Goal: Transaction & Acquisition: Purchase product/service

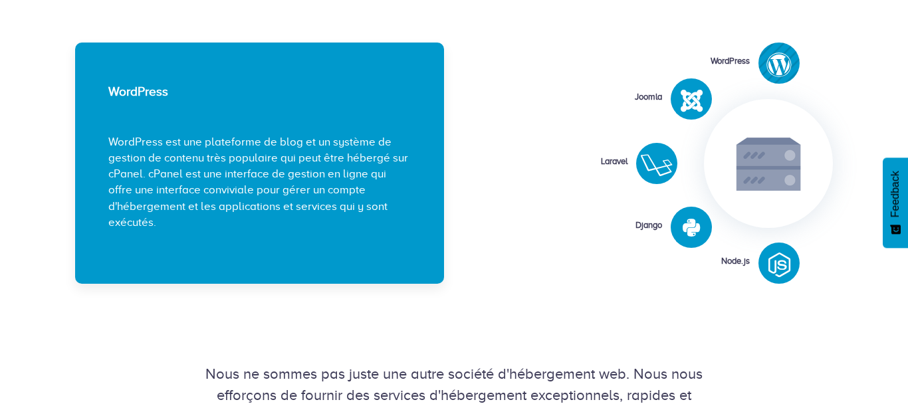
scroll to position [1861, 0]
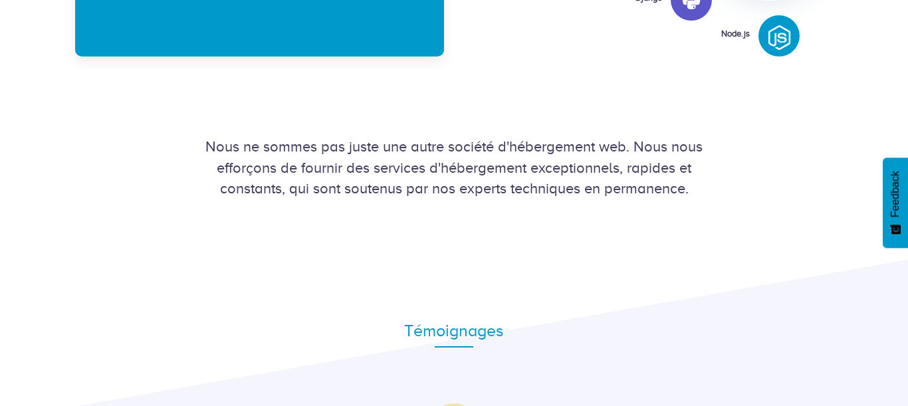
click at [692, 4] on icon at bounding box center [691, 1] width 17 height 20
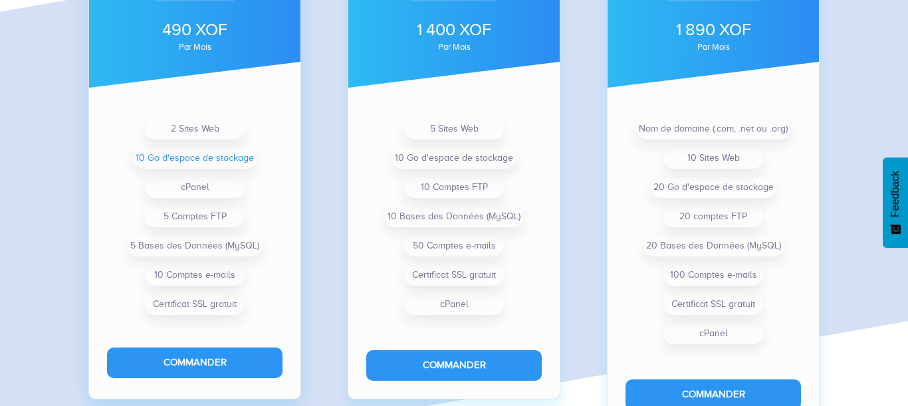
scroll to position [1103, 0]
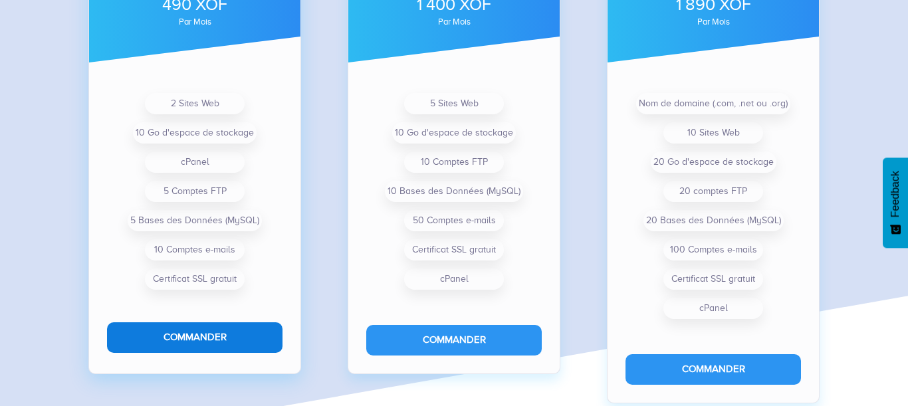
click at [196, 328] on button "Commander" at bounding box center [195, 338] width 176 height 30
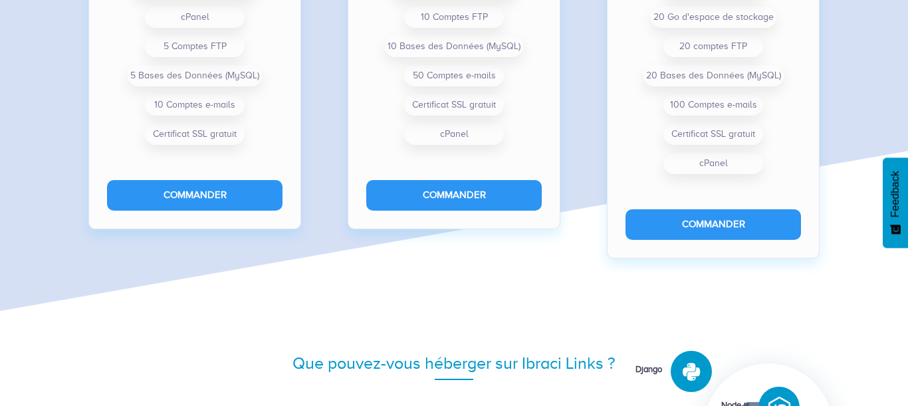
scroll to position [1096, 0]
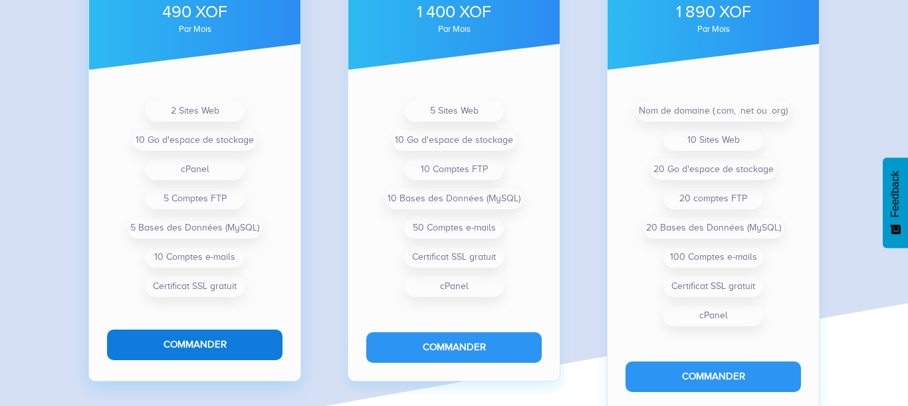
click at [233, 343] on button "Commander" at bounding box center [195, 345] width 176 height 30
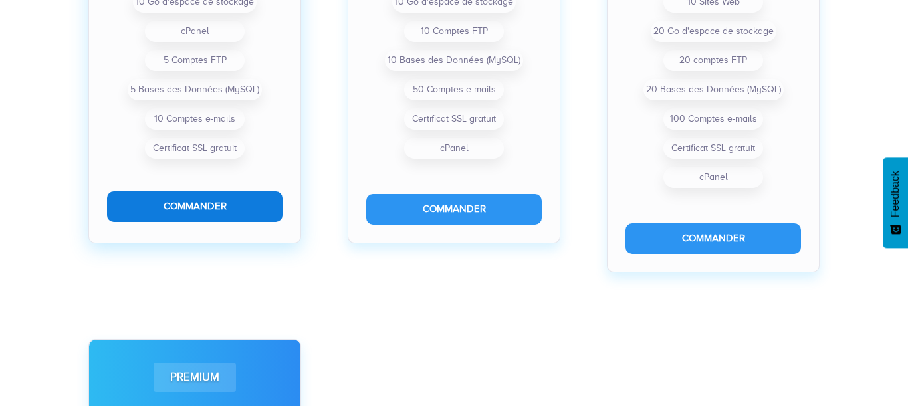
scroll to position [682, 0]
click at [246, 205] on button "Commander" at bounding box center [195, 207] width 176 height 30
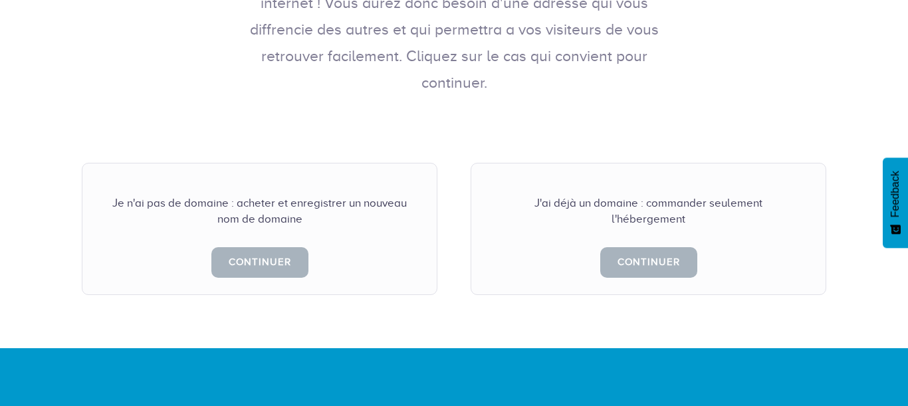
scroll to position [303, 0]
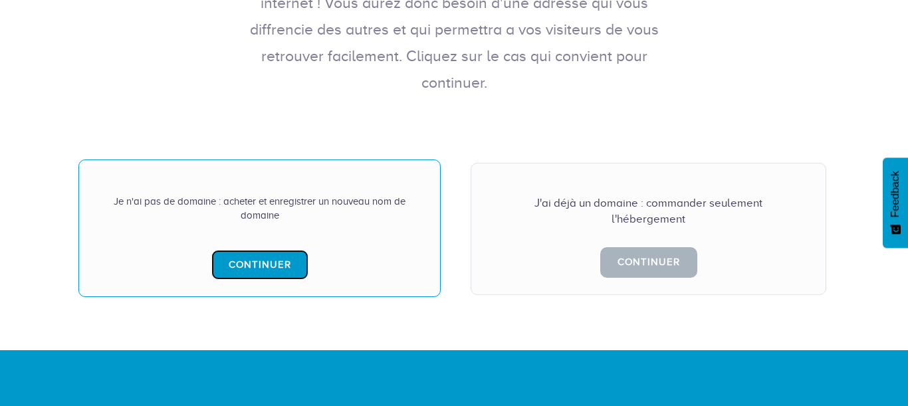
click at [271, 250] on link "Continuer" at bounding box center [259, 265] width 97 height 30
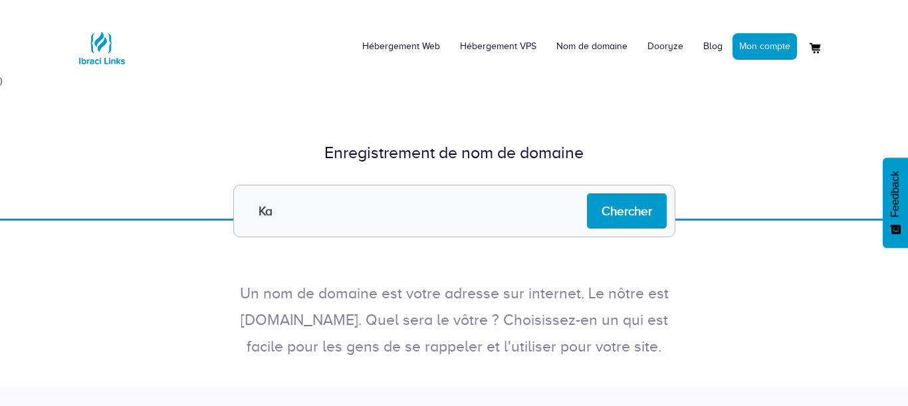
type input "K"
type input "m"
type input "Mkane_Web"
click at [606, 221] on input "Chercher" at bounding box center [627, 211] width 80 height 35
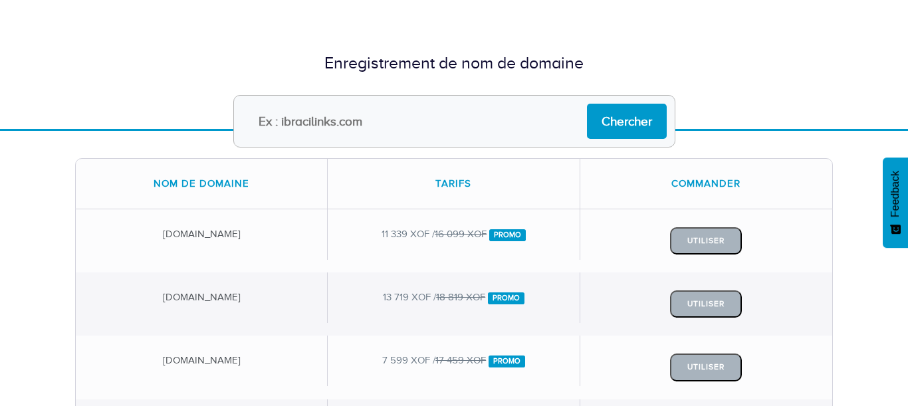
scroll to position [76, 0]
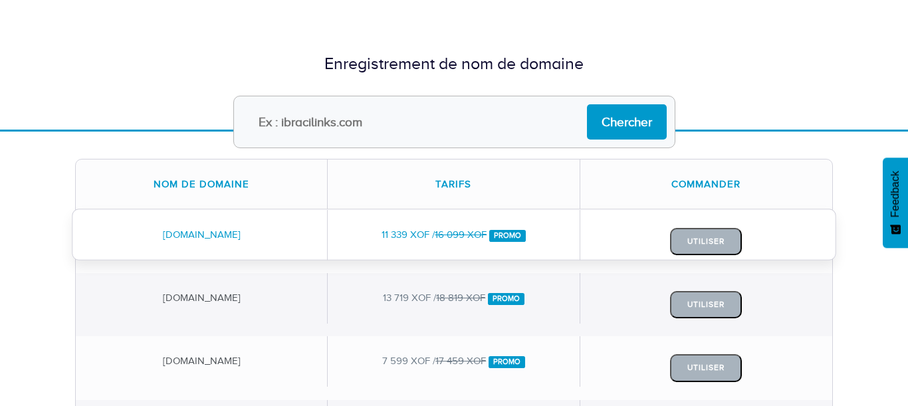
click at [630, 235] on div "Utiliser" at bounding box center [707, 241] width 252 height 63
click at [691, 239] on button "Utiliser" at bounding box center [706, 241] width 72 height 27
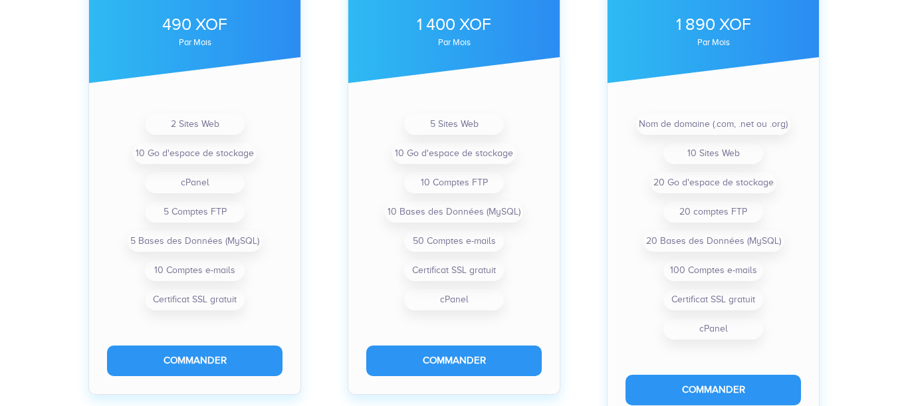
scroll to position [531, 0]
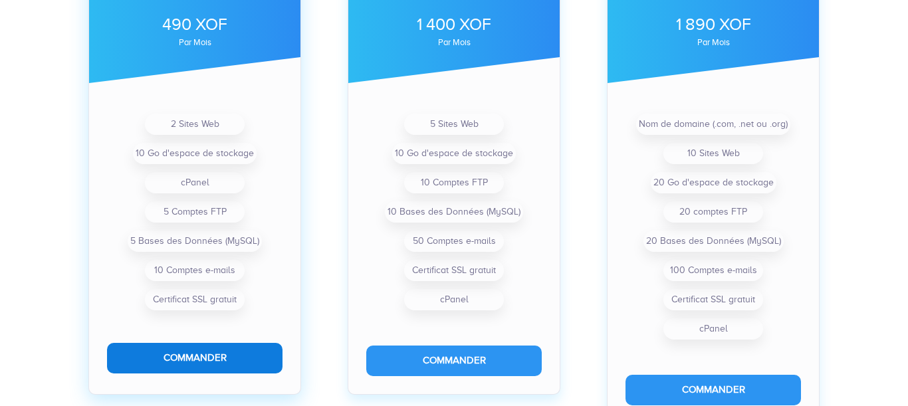
click at [155, 356] on button "Commander" at bounding box center [195, 358] width 176 height 30
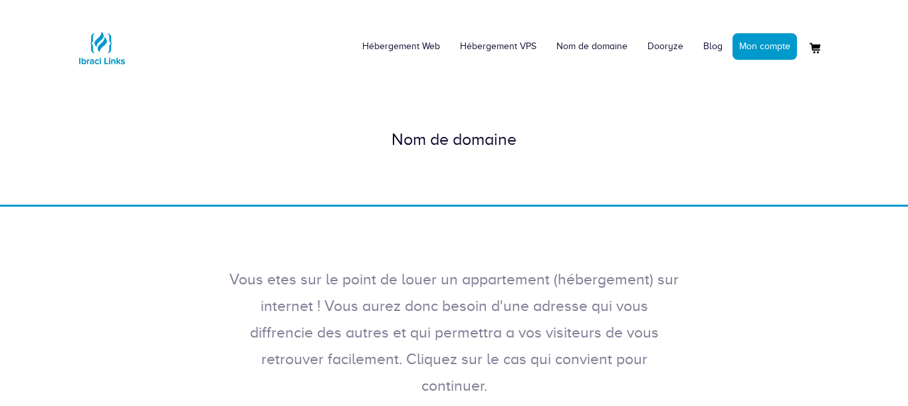
scroll to position [152, 0]
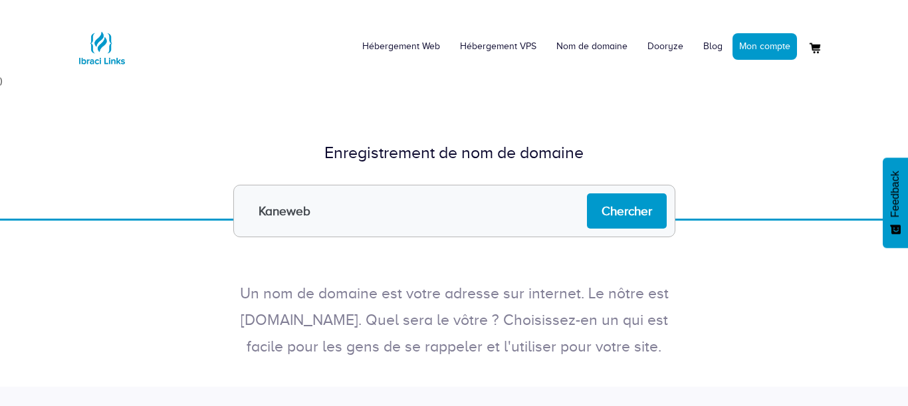
type input "Kaneweb"
click at [587, 194] on input "Chercher" at bounding box center [627, 211] width 80 height 35
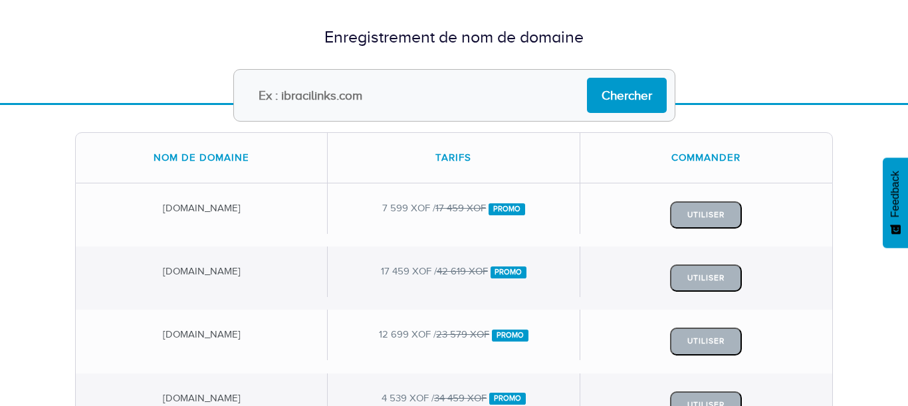
scroll to position [76, 0]
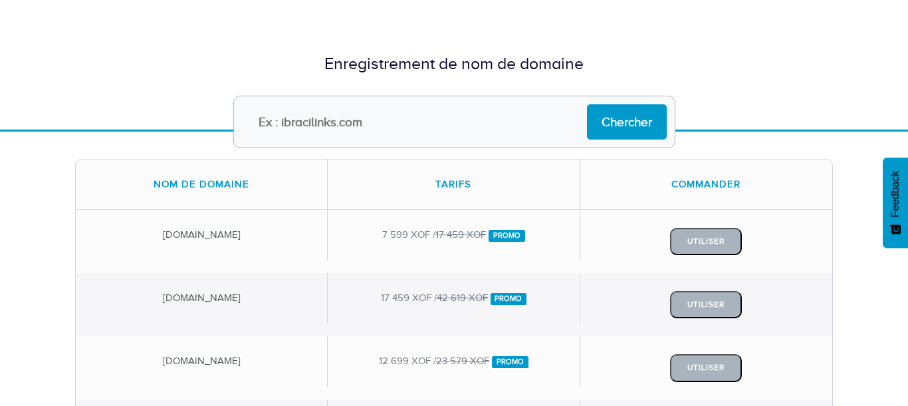
click at [454, 139] on input "text" at bounding box center [454, 122] width 442 height 53
type input "Kweb"
click at [587, 104] on input "Chercher" at bounding box center [627, 121] width 80 height 35
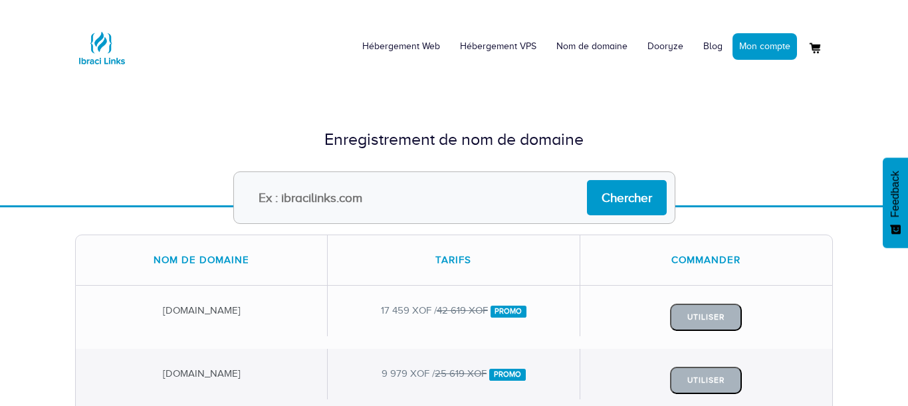
click at [448, 194] on input "text" at bounding box center [454, 198] width 442 height 53
type input "[DOMAIN_NAME]"
click at [587, 180] on input "Chercher" at bounding box center [627, 197] width 80 height 35
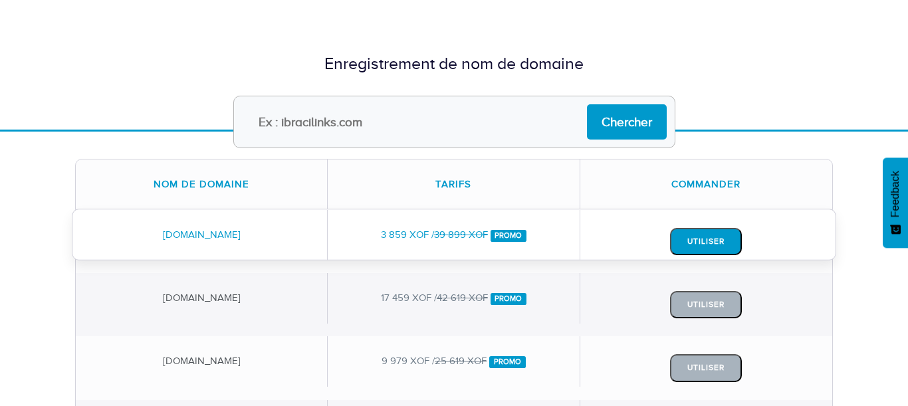
scroll to position [152, 0]
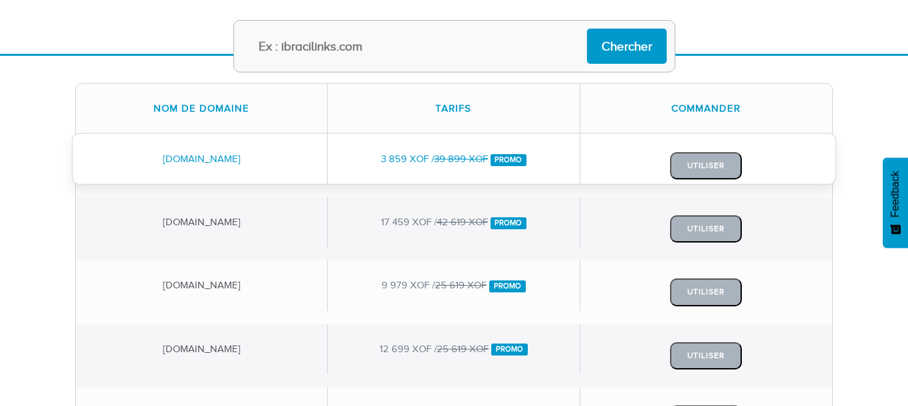
click at [626, 145] on div "Utiliser" at bounding box center [707, 165] width 252 height 63
click at [685, 166] on button "Utiliser" at bounding box center [706, 165] width 72 height 27
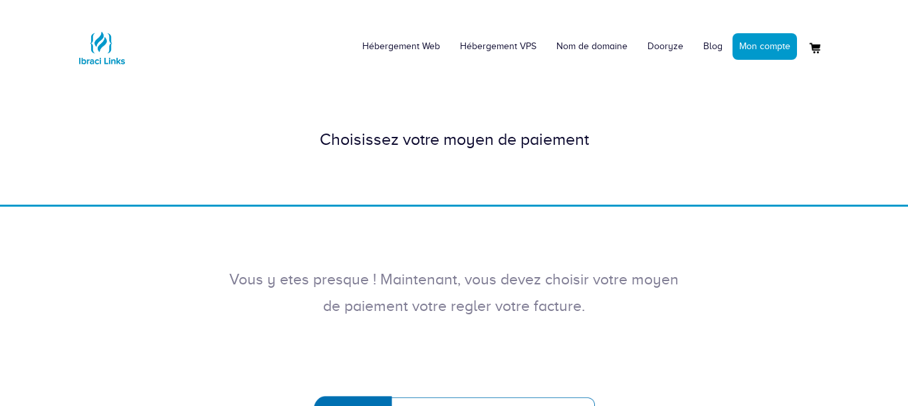
scroll to position [303, 0]
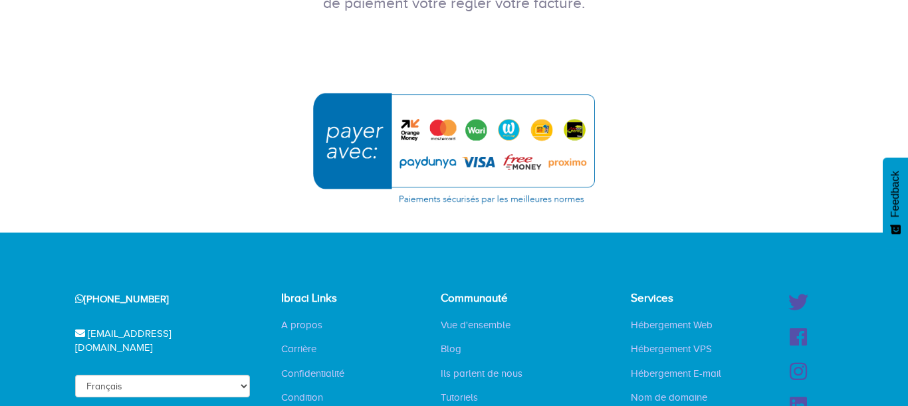
click at [407, 128] on img "submit" at bounding box center [454, 148] width 299 height 129
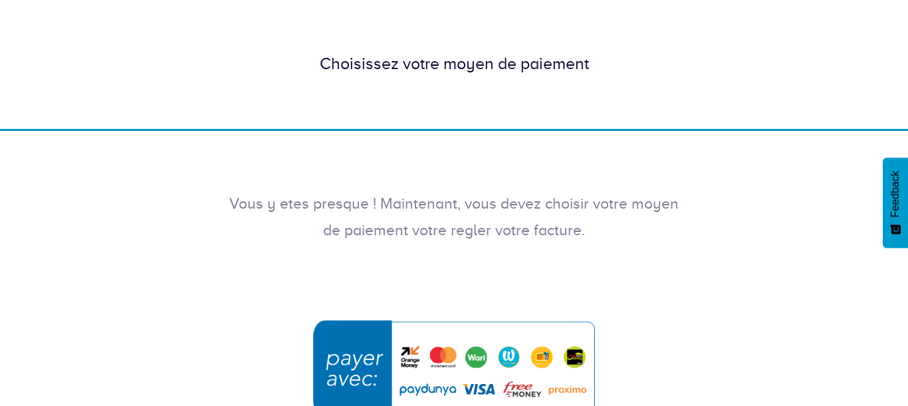
scroll to position [152, 0]
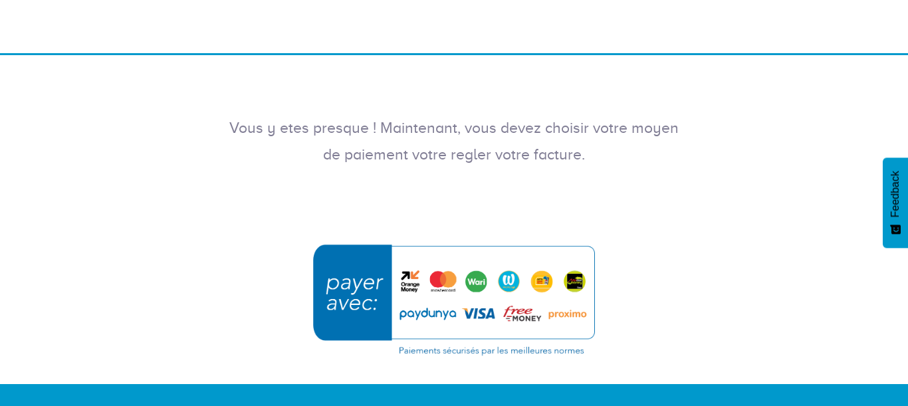
click at [398, 275] on img "submit" at bounding box center [454, 299] width 299 height 129
